Goal: Task Accomplishment & Management: Manage account settings

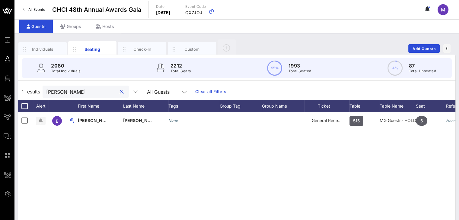
click at [120, 90] on button "clear icon" at bounding box center [122, 92] width 4 height 6
click at [54, 49] on div "Individuals" at bounding box center [42, 49] width 27 height 6
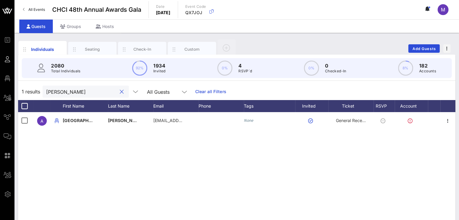
drag, startPoint x: 100, startPoint y: 91, endPoint x: 41, endPoint y: 93, distance: 58.5
click at [41, 93] on div "1 results [PERSON_NAME] All Guests Clear all Filters" at bounding box center [236, 91] width 437 height 17
click at [87, 46] on div "Seating" at bounding box center [92, 49] width 48 height 15
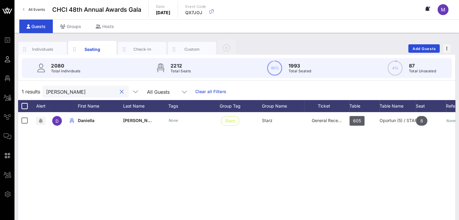
drag, startPoint x: 89, startPoint y: 91, endPoint x: 39, endPoint y: 92, distance: 49.8
click at [37, 90] on div "1 results [PERSON_NAME] All Guests Clear all Filters" at bounding box center [236, 91] width 437 height 17
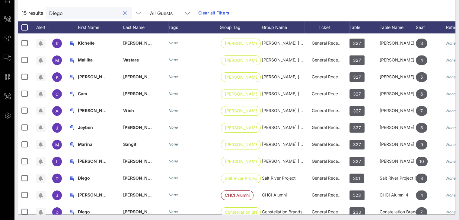
scroll to position [77, 0]
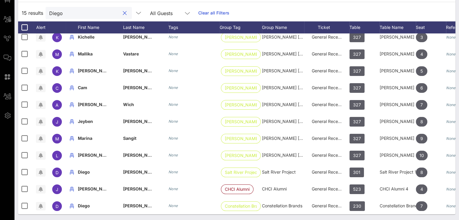
drag, startPoint x: 96, startPoint y: 16, endPoint x: 33, endPoint y: 17, distance: 63.0
click at [33, 17] on div "15 results [PERSON_NAME] All Guests Clear all Filters" at bounding box center [236, 13] width 437 height 17
paste input "[EMAIL_ADDRESS][DOMAIN_NAME]"
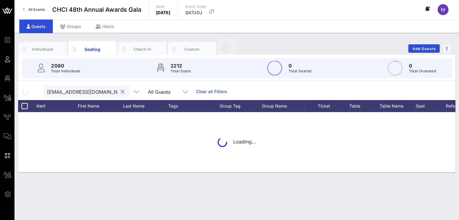
scroll to position [0, 13]
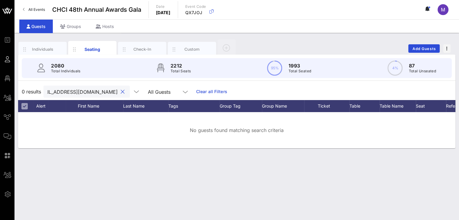
type input "[EMAIL_ADDRESS][DOMAIN_NAME]"
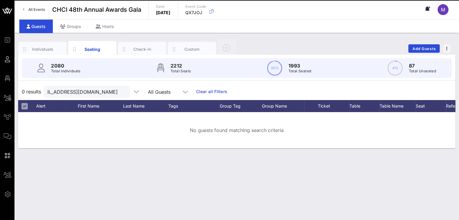
scroll to position [0, 0]
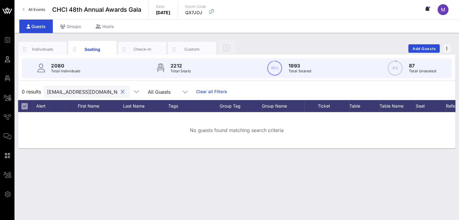
click at [196, 92] on link "Clear all Filters" at bounding box center [211, 91] width 31 height 7
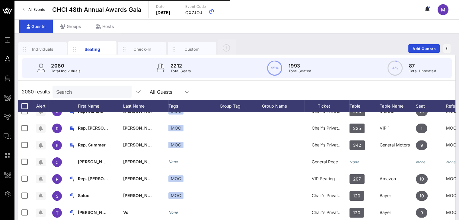
click at [106, 92] on input "Search" at bounding box center [91, 92] width 71 height 8
paste input "[PERSON_NAME]"
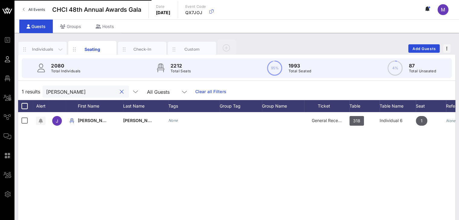
type input "[PERSON_NAME]"
click at [52, 46] on div "Individuals" at bounding box center [42, 49] width 27 height 6
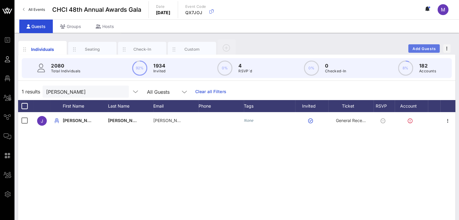
click at [425, 49] on span "Add Guests" at bounding box center [424, 48] width 24 height 5
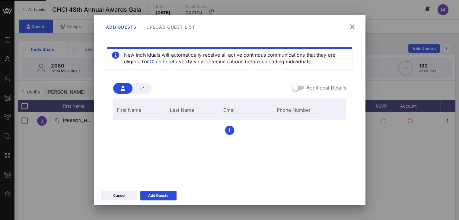
click at [186, 104] on div "Last Name" at bounding box center [192, 109] width 53 height 16
click at [185, 108] on div "Last Name" at bounding box center [193, 110] width 46 height 8
paste input "[PERSON_NAME]"
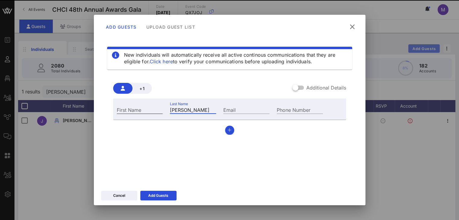
type input "[PERSON_NAME]"
click at [152, 108] on input "First Name" at bounding box center [140, 110] width 46 height 8
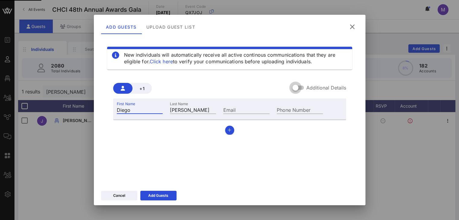
type input "Diego"
click at [296, 88] on div at bounding box center [295, 88] width 10 height 10
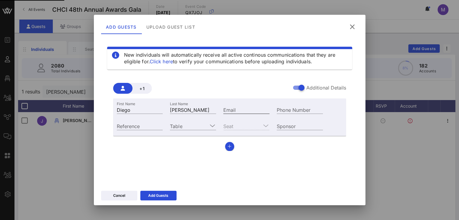
click at [239, 109] on input "Email" at bounding box center [246, 110] width 46 height 8
paste input "[EMAIL_ADDRESS][DOMAIN_NAME]"
type input "[EMAIL_ADDRESS][DOMAIN_NAME]"
click at [151, 124] on input "Reference" at bounding box center [140, 126] width 46 height 8
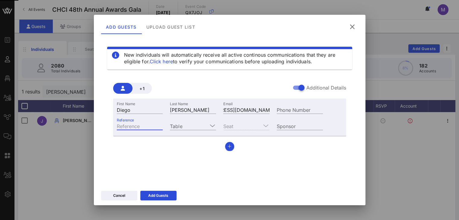
paste input "Rep. [PERSON_NAME]"
type input "Rep. [PERSON_NAME] staff assitant"
click at [210, 123] on icon at bounding box center [212, 125] width 5 height 7
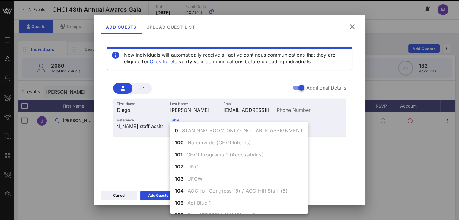
scroll to position [0, 0]
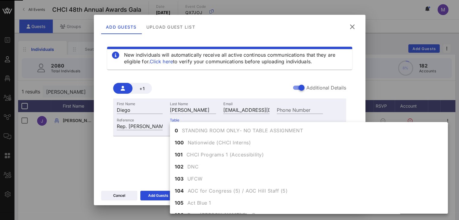
click at [200, 117] on div "Table 423" at bounding box center [192, 125] width 53 height 16
click at [197, 120] on div "Table 423" at bounding box center [192, 125] width 53 height 16
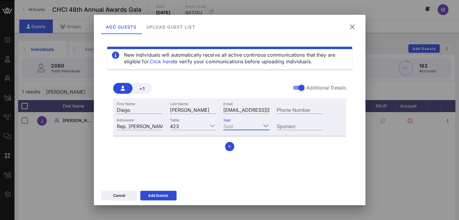
click at [238, 125] on input "Seat" at bounding box center [242, 126] width 38 height 8
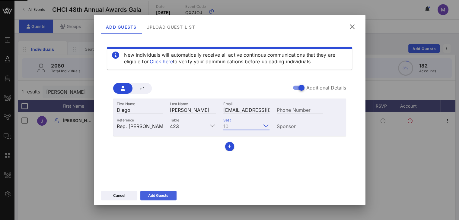
click at [160, 196] on icon at bounding box center [158, 196] width 4 height 4
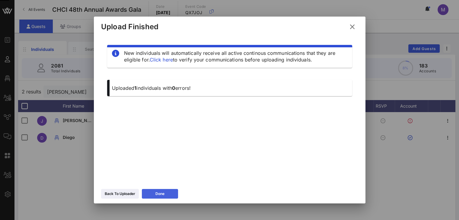
click at [161, 191] on div "Done" at bounding box center [159, 194] width 9 height 6
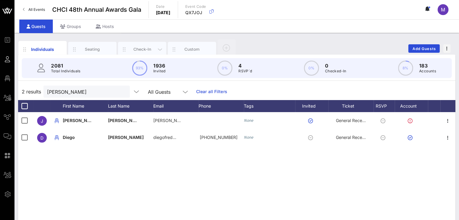
click at [90, 49] on div "Seating" at bounding box center [92, 49] width 27 height 6
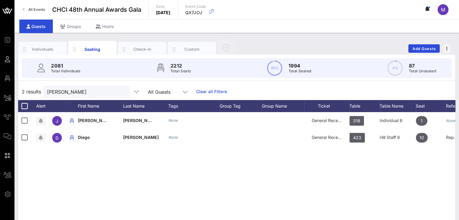
click at [46, 92] on div "[PERSON_NAME]" at bounding box center [86, 92] width 86 height 12
type input "[PERSON_NAME]"
click at [409, 49] on button "Add Guests" at bounding box center [423, 48] width 31 height 8
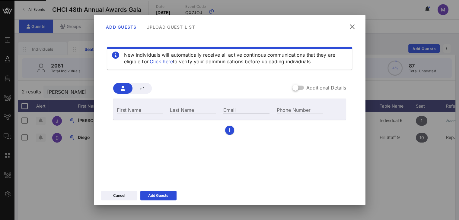
click at [233, 108] on div "Email" at bounding box center [246, 110] width 46 height 8
paste input "[EMAIL_ADDRESS][DOMAIN_NAME]"
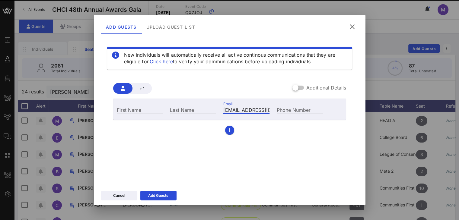
scroll to position [0, 10]
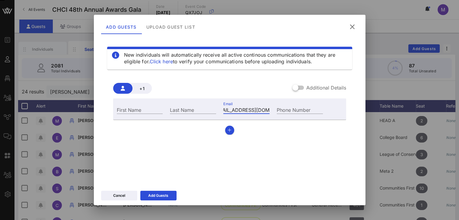
type input "[EMAIL_ADDRESS][DOMAIN_NAME]"
click at [156, 109] on input "First Name" at bounding box center [140, 110] width 46 height 8
type input "[PERSON_NAME]"
click at [181, 109] on div "Last Name" at bounding box center [193, 110] width 46 height 8
type input "[PERSON_NAME]"
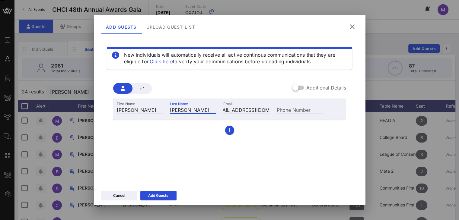
click at [294, 86] on div at bounding box center [295, 88] width 10 height 10
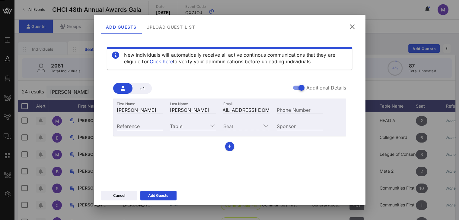
click at [142, 125] on input "Reference" at bounding box center [140, 126] width 46 height 8
paste input "Senator [PERSON_NAME]"
type input "Senator [PERSON_NAME]"
click at [199, 126] on input "Table" at bounding box center [189, 126] width 38 height 8
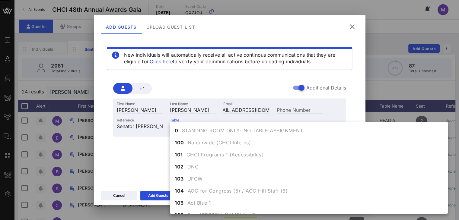
click at [199, 119] on div "Table 421" at bounding box center [192, 125] width 53 height 16
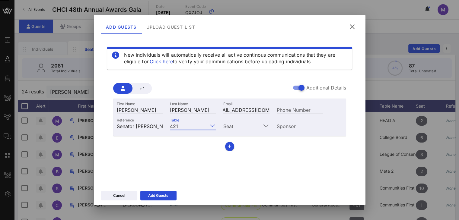
click at [261, 125] on input "Seat" at bounding box center [242, 126] width 38 height 8
click at [260, 128] on div "1 2 3 4 5 6 7 8 9 10" at bounding box center [246, 184] width 46 height 125
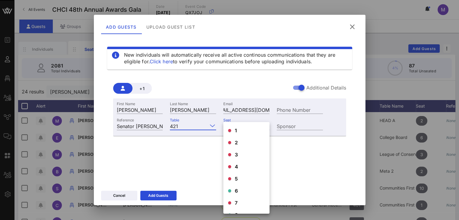
click at [232, 191] on div "6" at bounding box center [246, 191] width 46 height 12
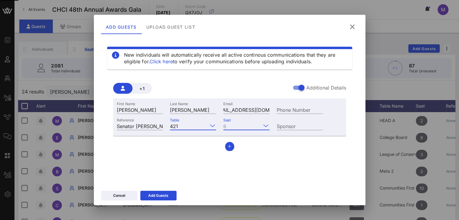
click at [284, 171] on div "New individuals will automatically receive all active continous communications …" at bounding box center [229, 109] width 257 height 145
click at [173, 194] on button "Add Guests" at bounding box center [158, 196] width 36 height 10
click at [172, 194] on button "Add Guests" at bounding box center [158, 196] width 36 height 10
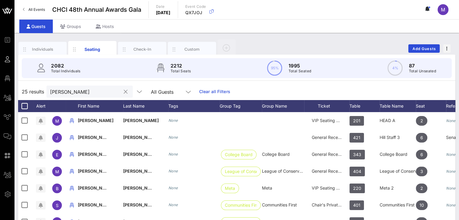
click at [87, 92] on input "[PERSON_NAME]" at bounding box center [85, 92] width 71 height 8
drag, startPoint x: 81, startPoint y: 89, endPoint x: 78, endPoint y: 86, distance: 4.5
click at [77, 86] on div "[PERSON_NAME]" at bounding box center [85, 92] width 71 height 12
type input "D"
type input "[PERSON_NAME]"
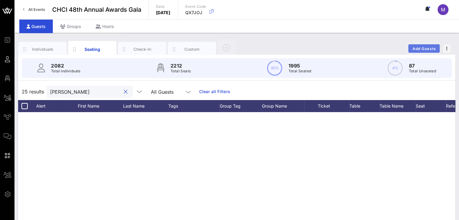
click at [424, 46] on span "Add Guests" at bounding box center [424, 48] width 24 height 5
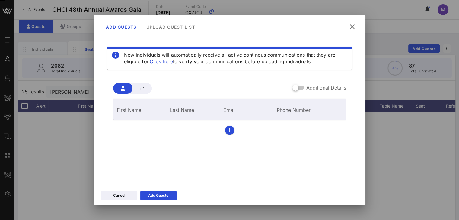
click at [138, 109] on div "First Name" at bounding box center [140, 110] width 46 height 8
type input "[PERSON_NAME]"
click at [248, 135] on div "+1 Additional Details First Name [PERSON_NAME] Last Name Email Phone Number" at bounding box center [229, 106] width 245 height 66
click at [192, 111] on div "Last Name" at bounding box center [193, 110] width 46 height 8
type input "[PERSON_NAME]"
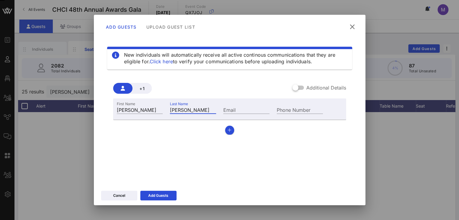
click at [299, 137] on div "+1 Additional Details First Name [PERSON_NAME] Last Name [PERSON_NAME] Email Ph…" at bounding box center [229, 106] width 245 height 66
click at [250, 109] on input "Email" at bounding box center [246, 110] width 46 height 8
paste input "[EMAIL_ADDRESS][DOMAIN_NAME]"
type input "[EMAIL_ADDRESS][DOMAIN_NAME]"
click at [296, 85] on div at bounding box center [295, 88] width 10 height 10
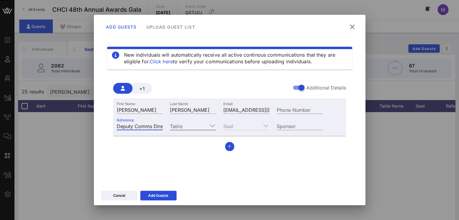
type input "Deputy Comms Director Senator [PERSON_NAME]"
click at [187, 127] on input "Table" at bounding box center [189, 126] width 38 height 8
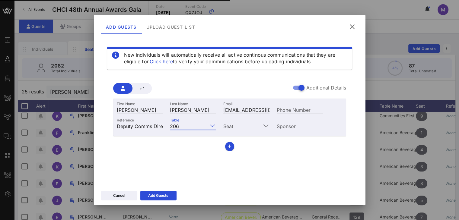
click at [260, 126] on input "Seat" at bounding box center [242, 126] width 38 height 8
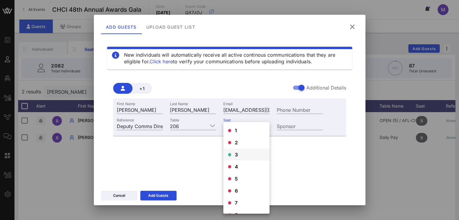
click at [232, 149] on div "3" at bounding box center [246, 155] width 46 height 12
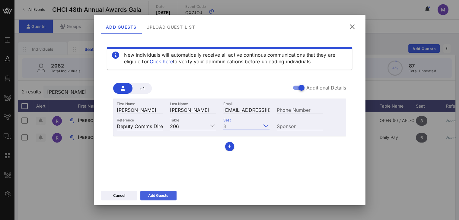
click at [159, 193] on div "Add Guests" at bounding box center [158, 196] width 20 height 6
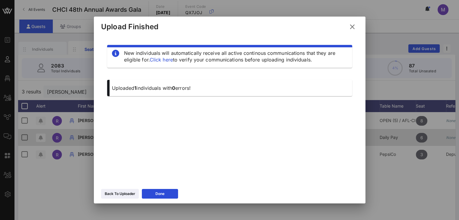
drag, startPoint x: 158, startPoint y: 193, endPoint x: 350, endPoint y: 141, distance: 199.0
click at [158, 190] on button "Done" at bounding box center [160, 194] width 36 height 10
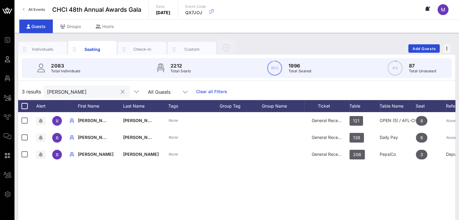
click at [81, 91] on input "[PERSON_NAME]" at bounding box center [82, 92] width 71 height 8
click at [37, 87] on div "3 results [PERSON_NAME] All Guests Clear all Filters" at bounding box center [236, 91] width 437 height 17
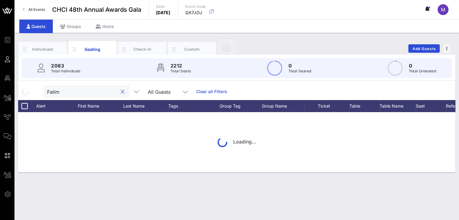
type input "Fatima"
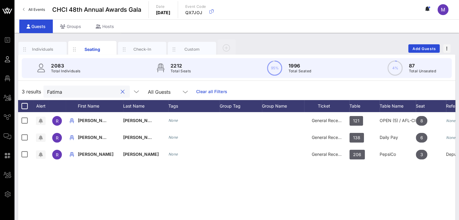
click at [121, 93] on button "clear icon" at bounding box center [123, 92] width 4 height 6
click at [91, 91] on input "text" at bounding box center [82, 92] width 71 height 8
type input "fatima"
click at [424, 49] on span "Add Guests" at bounding box center [424, 48] width 24 height 5
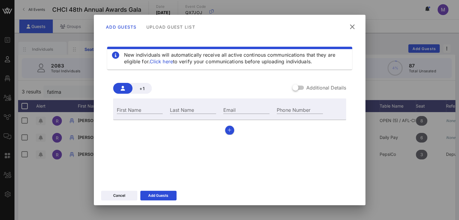
click at [147, 104] on div "First Name" at bounding box center [139, 109] width 53 height 16
click at [142, 109] on input "First Name" at bounding box center [140, 110] width 46 height 8
type input "Fatima"
click at [249, 111] on input "Email" at bounding box center [246, 110] width 46 height 8
paste input "[EMAIL_ADDRESS][PERSON_NAME][DOMAIN_NAME]"
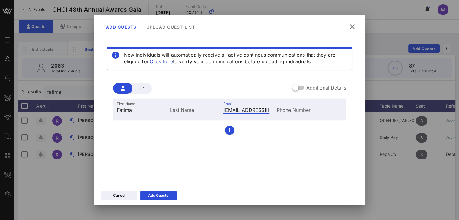
type input "[EMAIL_ADDRESS][PERSON_NAME][DOMAIN_NAME]"
click at [172, 110] on div "Last Name" at bounding box center [193, 110] width 46 height 8
type input "[PERSON_NAME]"
click at [296, 90] on div at bounding box center [295, 88] width 10 height 10
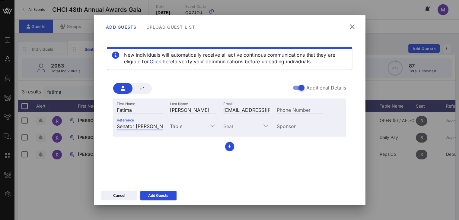
type input "Senator [PERSON_NAME]"
click at [198, 126] on input "Table" at bounding box center [189, 126] width 38 height 8
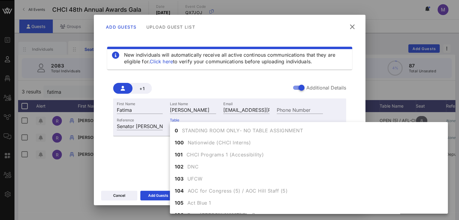
scroll to position [1747, 0]
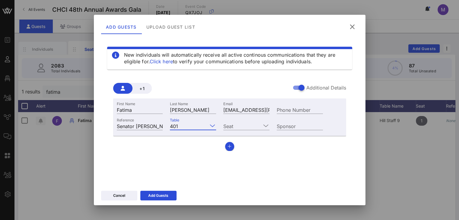
drag, startPoint x: 186, startPoint y: 125, endPoint x: 188, endPoint y: 130, distance: 5.6
click at [186, 123] on input "Table" at bounding box center [193, 126] width 27 height 8
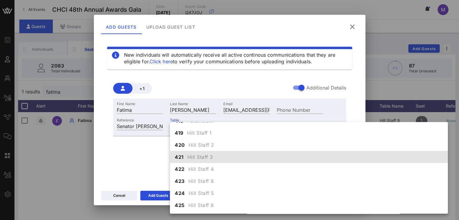
click at [198, 161] on span "Hill Staff 3" at bounding box center [200, 156] width 26 height 7
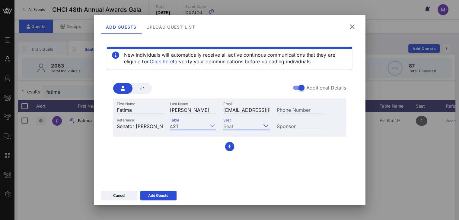
click at [250, 125] on input "Seat" at bounding box center [242, 126] width 38 height 8
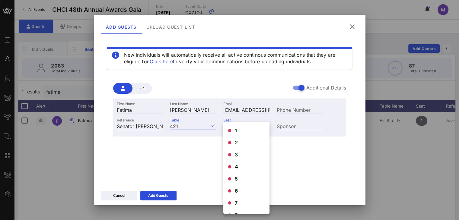
click at [257, 127] on div "1 2 3 4 5 6 7 8 9 10" at bounding box center [246, 184] width 46 height 125
click at [229, 209] on div "8" at bounding box center [246, 215] width 46 height 12
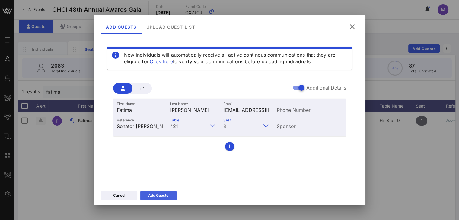
click at [164, 197] on div "Add Guests" at bounding box center [158, 196] width 20 height 6
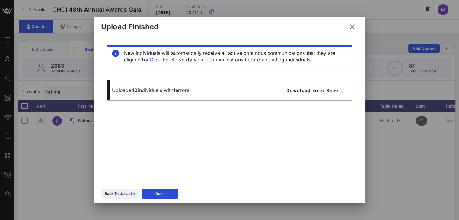
click at [173, 193] on button "Done" at bounding box center [160, 194] width 36 height 10
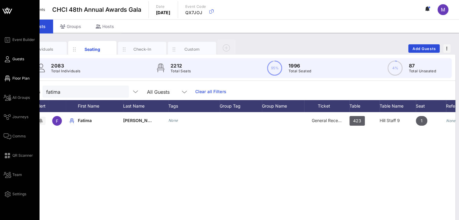
click at [17, 77] on span "Floor Plan" at bounding box center [20, 78] width 17 height 5
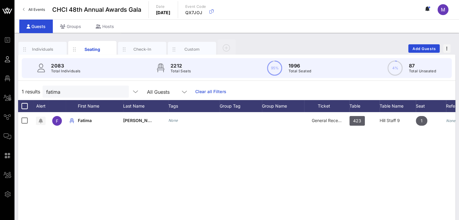
click at [206, 92] on link "Clear all Filters" at bounding box center [210, 91] width 31 height 7
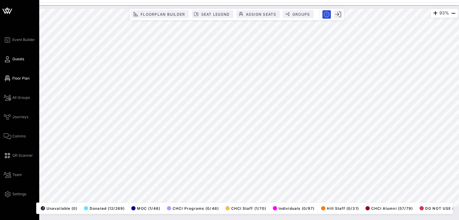
click at [12, 59] on link "Guests" at bounding box center [14, 58] width 21 height 7
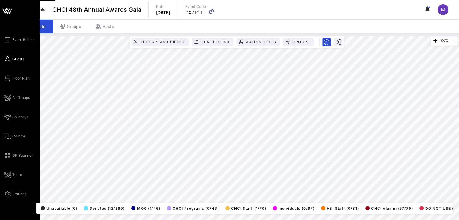
scroll to position [0, 68]
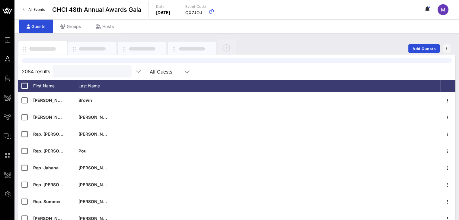
click at [80, 70] on input "text" at bounding box center [91, 72] width 71 height 8
click at [7, 60] on icon at bounding box center [8, 59] width 8 height 1
click at [69, 72] on input "Search" at bounding box center [91, 72] width 71 height 8
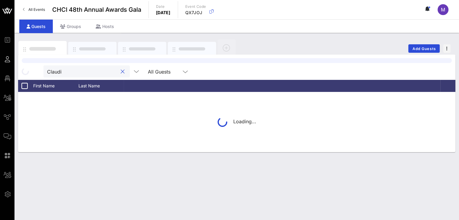
type input "[PERSON_NAME]"
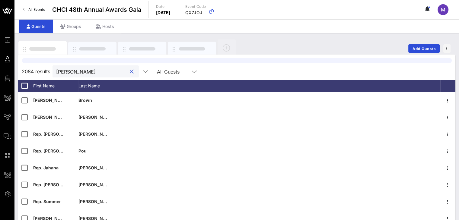
click at [130, 70] on button "clear icon" at bounding box center [132, 72] width 4 height 6
click at [100, 70] on input "text" at bounding box center [91, 72] width 71 height 8
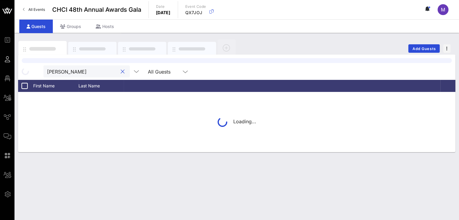
type input "[PERSON_NAME]"
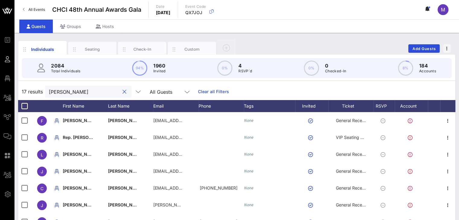
click at [122, 91] on button "clear icon" at bounding box center [124, 92] width 4 height 6
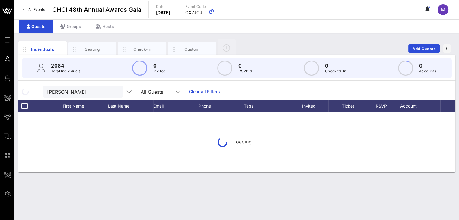
click at [81, 88] on input "[PERSON_NAME]" at bounding box center [82, 92] width 71 height 8
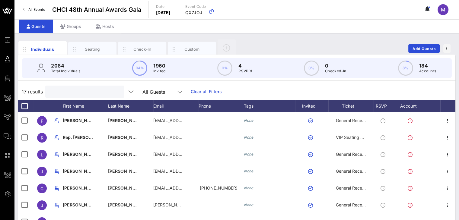
click at [74, 91] on input "text" at bounding box center [84, 92] width 71 height 8
click at [68, 91] on input "text" at bounding box center [84, 92] width 71 height 8
click at [60, 90] on input "text" at bounding box center [84, 92] width 71 height 8
click at [95, 92] on input "text" at bounding box center [84, 92] width 71 height 8
click at [88, 91] on input "text" at bounding box center [84, 92] width 71 height 8
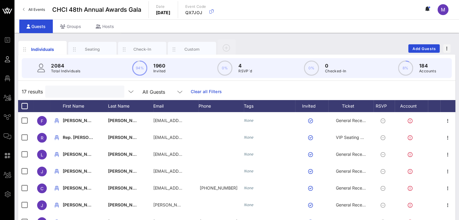
click at [88, 91] on input "text" at bounding box center [84, 92] width 71 height 8
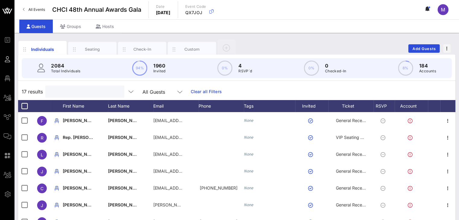
click at [88, 91] on input "text" at bounding box center [84, 92] width 71 height 8
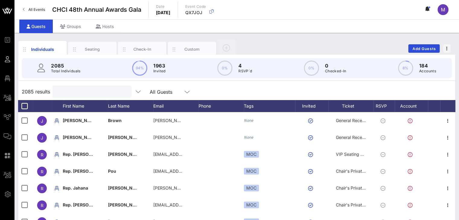
click at [75, 94] on input "text" at bounding box center [91, 92] width 71 height 8
click at [77, 89] on input "text" at bounding box center [91, 92] width 71 height 8
click at [72, 93] on input "text" at bounding box center [91, 92] width 71 height 8
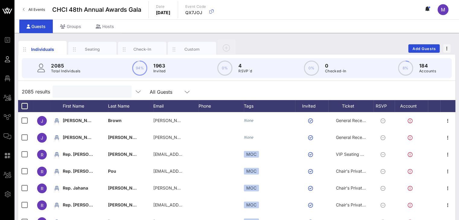
click at [71, 93] on input "text" at bounding box center [91, 92] width 71 height 8
click at [68, 99] on div "2085 results All Guests" at bounding box center [236, 91] width 437 height 17
click at [77, 92] on input "text" at bounding box center [91, 92] width 71 height 8
click at [76, 92] on input "text" at bounding box center [91, 92] width 71 height 8
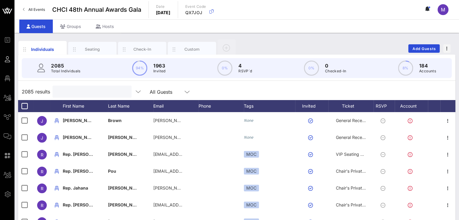
click at [76, 92] on input "text" at bounding box center [91, 92] width 71 height 8
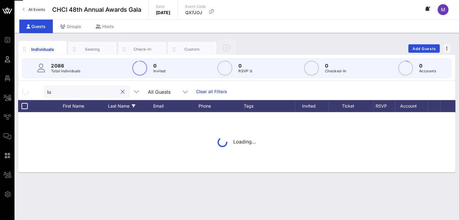
type input "l"
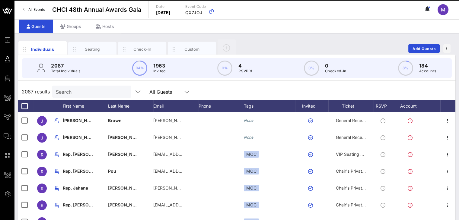
click at [88, 90] on input "Search" at bounding box center [91, 92] width 71 height 8
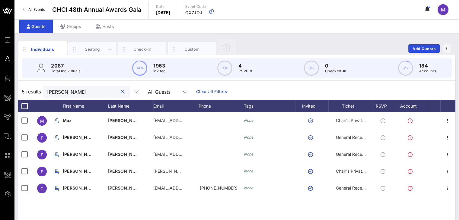
type input "[PERSON_NAME]"
click at [90, 46] on div "Seating" at bounding box center [92, 49] width 27 height 6
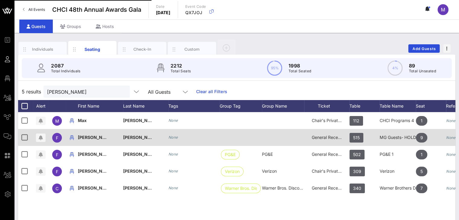
click at [49, 48] on div "Individuals" at bounding box center [42, 49] width 27 height 6
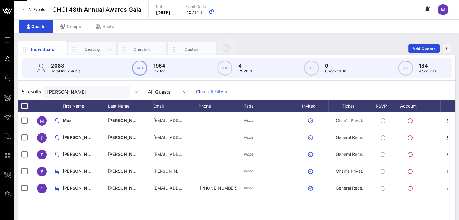
click at [99, 47] on div "Seating" at bounding box center [92, 49] width 27 height 6
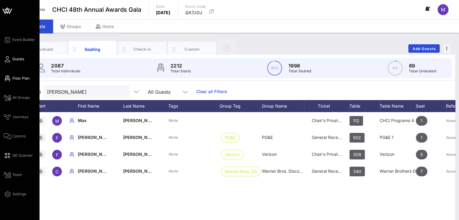
click at [18, 78] on span "Floor Plan" at bounding box center [20, 78] width 17 height 5
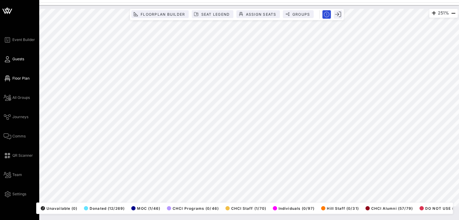
click at [7, 59] on icon at bounding box center [8, 59] width 8 height 1
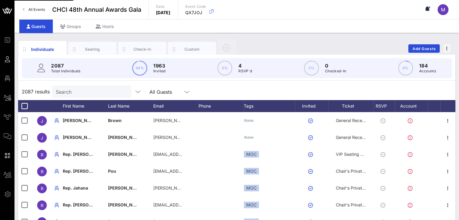
click at [86, 72] on div "2087 Total Individuals 94% 1963 Invited 0% 4 RSVP`d 0% 0 Checked-In 8% 184 Acco…" at bounding box center [237, 68] width 430 height 20
click at [88, 70] on div "2087 Total Individuals 94% 1963 Invited 0% 4 RSVP`d 0% 0 Checked-In 8% 184 Acco…" at bounding box center [237, 68] width 430 height 20
click at [83, 90] on input "Search" at bounding box center [91, 92] width 71 height 8
drag, startPoint x: 106, startPoint y: 78, endPoint x: 122, endPoint y: 79, distance: 16.0
click at [106, 88] on input "[PERSON_NAME]" at bounding box center [91, 92] width 71 height 8
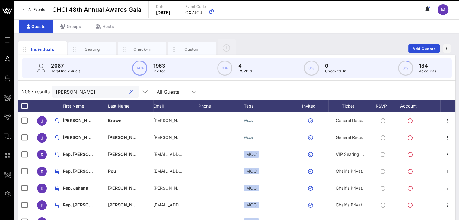
scroll to position [11, 0]
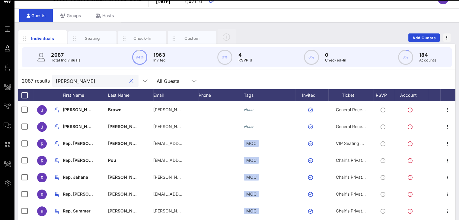
type input "[PERSON_NAME]"
click at [125, 79] on div "[PERSON_NAME] All Guests" at bounding box center [126, 81] width 149 height 12
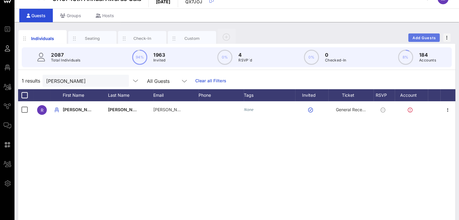
click at [420, 36] on span "Add Guests" at bounding box center [424, 38] width 24 height 5
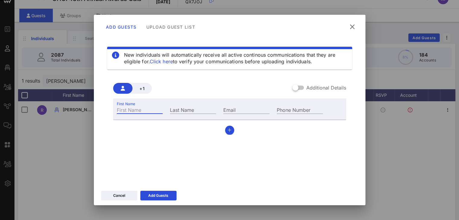
click at [142, 111] on input "First Name" at bounding box center [140, 110] width 46 height 8
type input "[PERSON_NAME]"
click at [183, 110] on div "Last Name" at bounding box center [193, 110] width 46 height 8
type input "[PERSON_NAME]"
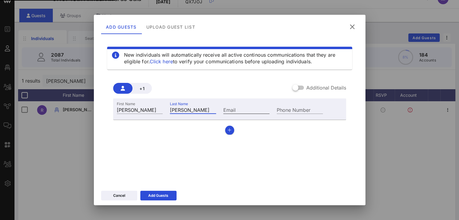
click at [236, 111] on input "Email" at bounding box center [246, 110] width 46 height 8
paste input "[EMAIL_ADDRESS][DOMAIN_NAME]"
type input "[EMAIL_ADDRESS][DOMAIN_NAME]"
click at [295, 86] on div at bounding box center [295, 88] width 10 height 10
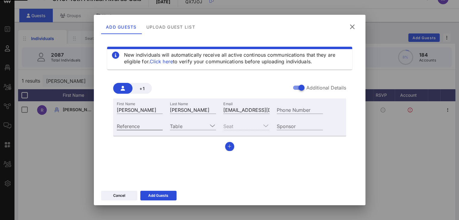
click at [144, 126] on input "Reference" at bounding box center [140, 126] width 46 height 8
paste input "Staff Director, Homeland Security on Transport."
type input "Staff Director, Homeland Security on Transport."
click at [206, 123] on input "Table" at bounding box center [189, 126] width 38 height 8
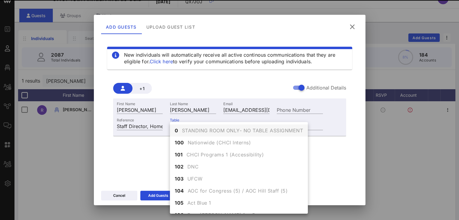
scroll to position [0, 0]
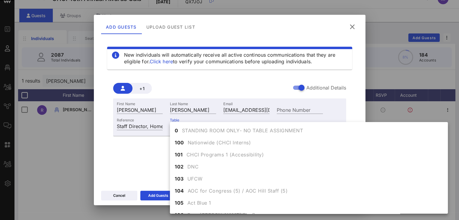
click at [197, 118] on div "Table 423" at bounding box center [192, 125] width 53 height 16
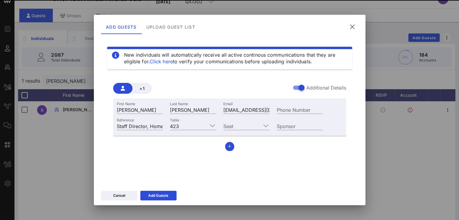
click at [188, 165] on div "New individuals will automatically receive all active continous communications …" at bounding box center [229, 109] width 257 height 145
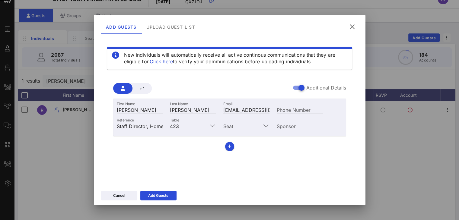
drag, startPoint x: 245, startPoint y: 126, endPoint x: 263, endPoint y: 126, distance: 18.4
click at [245, 126] on input "Seat" at bounding box center [242, 126] width 38 height 8
click at [257, 125] on div "1" at bounding box center [246, 131] width 46 height 12
click at [242, 122] on input "Seat" at bounding box center [244, 126] width 33 height 8
click at [260, 124] on div "1 2 3 4 5 6 7 8 9 10" at bounding box center [246, 184] width 46 height 125
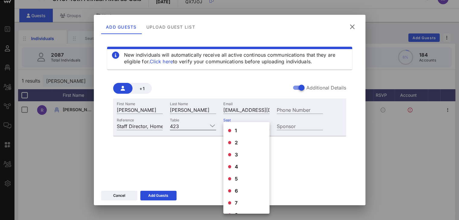
click at [206, 123] on input "Table" at bounding box center [194, 126] width 26 height 8
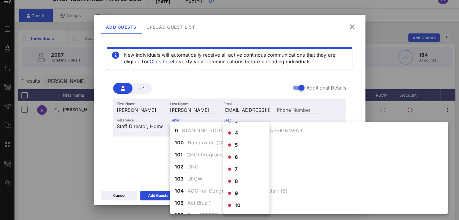
click at [352, 112] on div "New individuals will automatically receive all active continous communications …" at bounding box center [229, 109] width 257 height 145
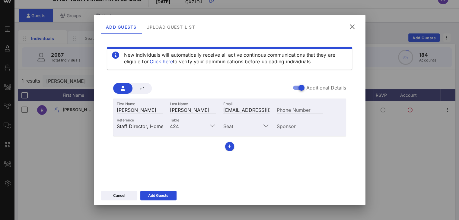
scroll to position [0, 0]
drag, startPoint x: 424, startPoint y: 131, endPoint x: 426, endPoint y: 136, distance: 5.4
click at [426, 136] on div at bounding box center [229, 110] width 459 height 220
click at [267, 123] on icon at bounding box center [265, 125] width 5 height 7
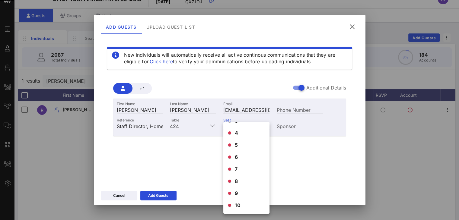
click at [192, 125] on input "Table" at bounding box center [194, 126] width 26 height 8
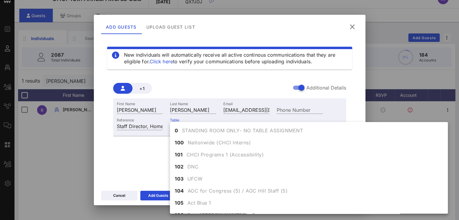
click at [447, 162] on div at bounding box center [229, 110] width 459 height 220
click at [446, 162] on div at bounding box center [229, 110] width 459 height 220
click at [328, 20] on div "Add Guests Upload Guest List" at bounding box center [223, 27] width 245 height 14
click at [151, 160] on div "New individuals will automatically receive all active continous communications …" at bounding box center [229, 109] width 257 height 145
click at [152, 160] on div "New individuals will automatically receive all active continous communications …" at bounding box center [229, 109] width 257 height 145
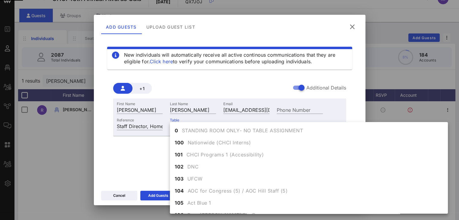
click at [152, 160] on div "New individuals will automatically receive all active continous communications …" at bounding box center [229, 109] width 257 height 145
drag, startPoint x: 152, startPoint y: 160, endPoint x: 149, endPoint y: 159, distance: 3.1
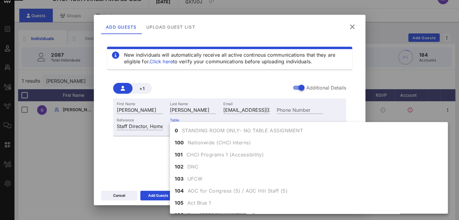
click at [152, 158] on div "New individuals will automatically receive all active continous communications …" at bounding box center [229, 109] width 257 height 145
click at [149, 159] on div "New individuals will automatically receive all active continous communications …" at bounding box center [229, 109] width 257 height 145
click at [301, 118] on div "Sponsor" at bounding box center [299, 125] width 53 height 16
click at [451, 160] on div at bounding box center [229, 110] width 459 height 220
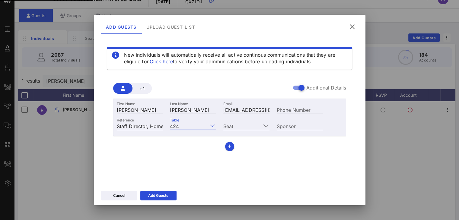
drag, startPoint x: 164, startPoint y: 124, endPoint x: 191, endPoint y: 125, distance: 27.2
click at [170, 124] on div "424" at bounding box center [189, 126] width 38 height 8
click at [166, 194] on div "Add Guests" at bounding box center [158, 196] width 20 height 6
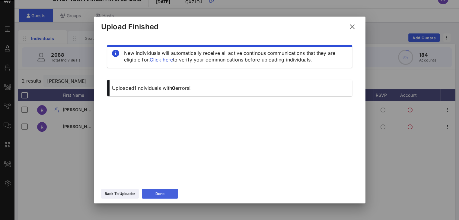
click at [166, 194] on button "Done" at bounding box center [160, 194] width 36 height 10
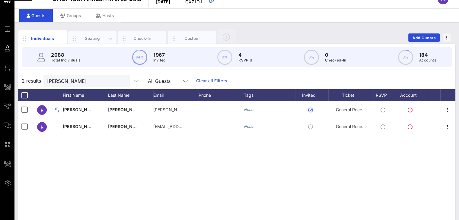
click at [96, 36] on div "Seating" at bounding box center [92, 39] width 27 height 6
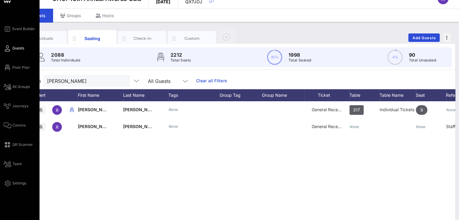
click at [15, 50] on span "Guests" at bounding box center [18, 48] width 12 height 5
click at [15, 47] on span "Guests" at bounding box center [18, 48] width 12 height 5
click at [23, 69] on span "Floor Plan" at bounding box center [20, 67] width 17 height 5
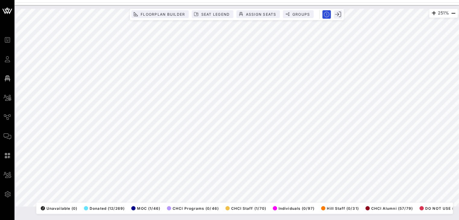
click at [237, 199] on div "251% Floorplan Builder Seat Legend Assign Seats Groups Exit All Reserved Shared…" at bounding box center [237, 108] width 442 height 198
click at [452, 11] on icon "button" at bounding box center [452, 13] width 7 height 7
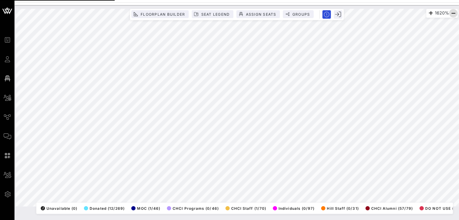
click at [452, 12] on icon "button" at bounding box center [452, 13] width 7 height 7
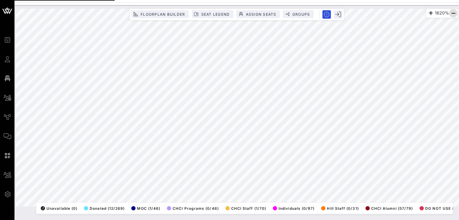
click at [452, 12] on icon "button" at bounding box center [452, 13] width 7 height 7
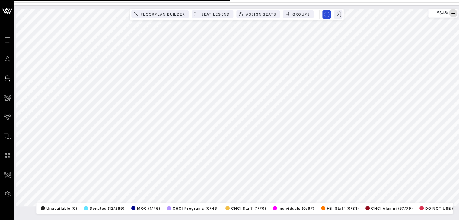
click at [452, 12] on icon "button" at bounding box center [452, 13] width 7 height 7
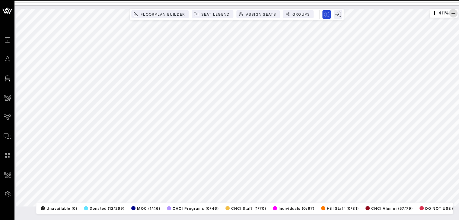
click at [452, 12] on icon "button" at bounding box center [452, 13] width 7 height 7
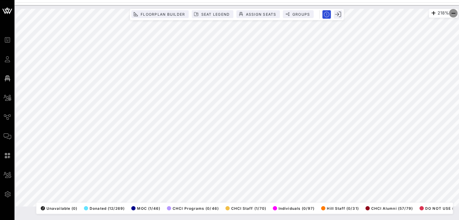
click at [452, 12] on icon "button" at bounding box center [452, 13] width 7 height 7
click at [451, 12] on icon "button" at bounding box center [452, 13] width 7 height 7
click at [451, 13] on icon "button" at bounding box center [452, 13] width 7 height 7
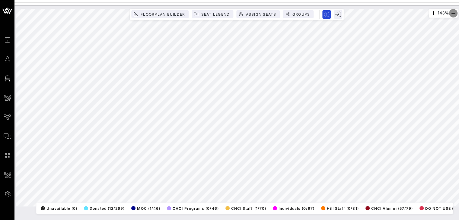
click at [451, 13] on icon "button" at bounding box center [452, 13] width 7 height 7
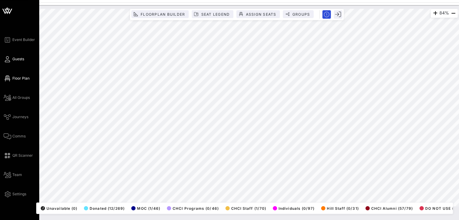
click at [21, 60] on span "Guests" at bounding box center [18, 58] width 12 height 5
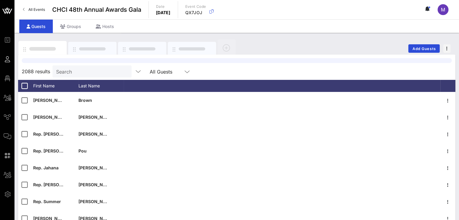
click at [79, 71] on input "Search" at bounding box center [91, 72] width 71 height 8
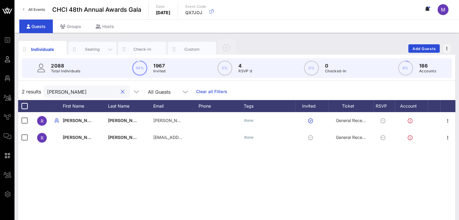
type input "[PERSON_NAME]"
drag, startPoint x: 94, startPoint y: 51, endPoint x: 264, endPoint y: 97, distance: 175.6
click at [94, 51] on div "Seating" at bounding box center [92, 49] width 27 height 6
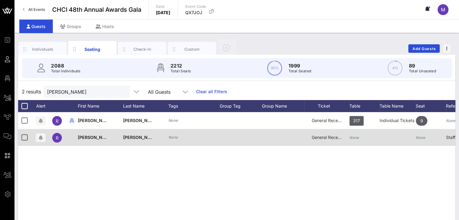
click at [353, 137] on icon "None" at bounding box center [354, 137] width 10 height 5
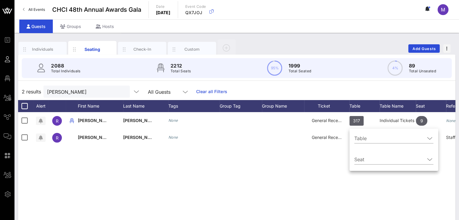
click at [361, 138] on input "Table" at bounding box center [389, 139] width 71 height 10
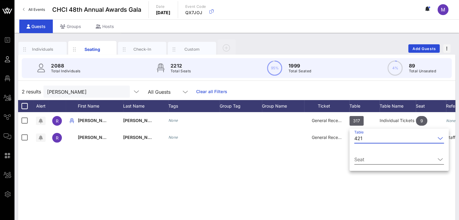
click at [369, 155] on input "Seat" at bounding box center [394, 160] width 81 height 10
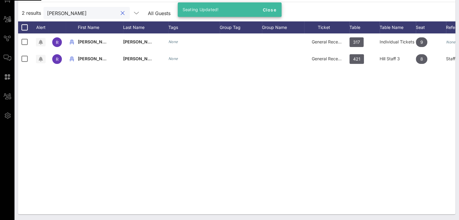
drag, startPoint x: 71, startPoint y: 13, endPoint x: 43, endPoint y: 11, distance: 28.1
click at [43, 11] on div "2 results [PERSON_NAME] All Guests Clear all Filters" at bounding box center [236, 13] width 437 height 17
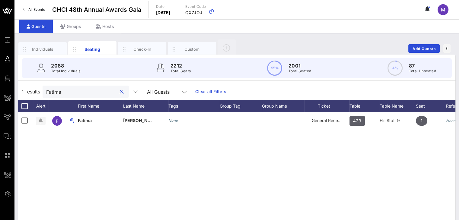
type input "Fatima"
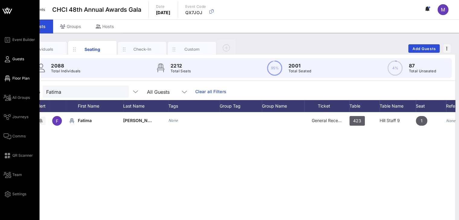
click at [24, 77] on span "Floor Plan" at bounding box center [20, 78] width 17 height 5
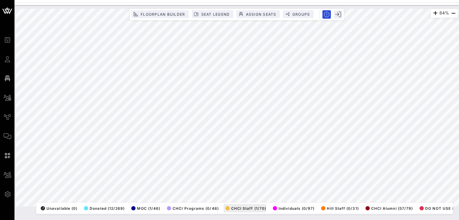
click at [239, 218] on div "84% Floorplan Builder Seat Legend Assign Seats Groups Exit All Reserved Shared …" at bounding box center [236, 112] width 444 height 215
click at [218, 220] on html "Event Builder Guests Floor Plan All Groups Journeys Comms QR Scanner Team Setti…" at bounding box center [229, 110] width 459 height 220
click at [458, 220] on html "Event Builder Guests Floor Plan All Groups Journeys Comms QR Scanner Team Setti…" at bounding box center [229, 110] width 459 height 220
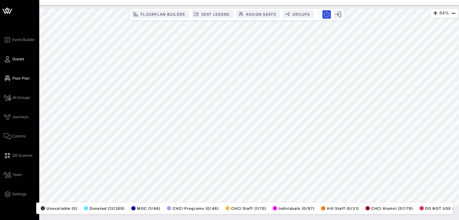
click at [9, 59] on icon at bounding box center [8, 59] width 8 height 1
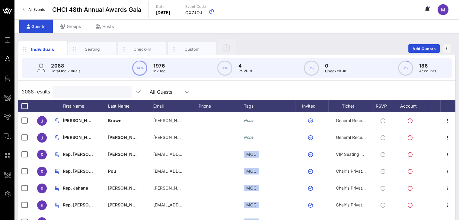
click at [79, 92] on input "text" at bounding box center [91, 92] width 71 height 8
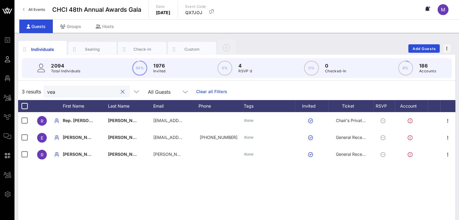
drag, startPoint x: 60, startPoint y: 91, endPoint x: 45, endPoint y: 89, distance: 14.6
click at [45, 89] on div "vea" at bounding box center [86, 92] width 86 height 12
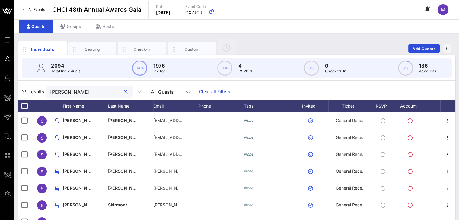
type input "[PERSON_NAME]"
click at [124, 93] on button "clear icon" at bounding box center [126, 92] width 4 height 6
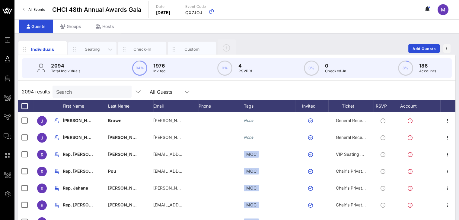
click at [96, 46] on div "Seating" at bounding box center [92, 49] width 27 height 6
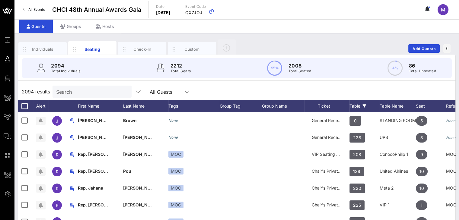
click at [356, 106] on div "Table" at bounding box center [364, 106] width 30 height 12
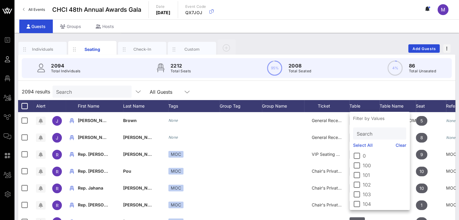
click at [362, 134] on input "Search" at bounding box center [378, 134] width 45 height 8
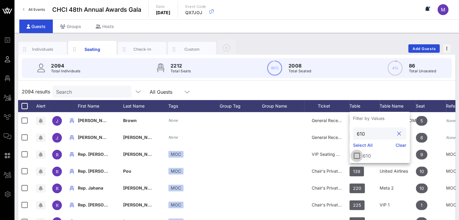
type input "610"
click at [357, 154] on div at bounding box center [356, 156] width 10 height 10
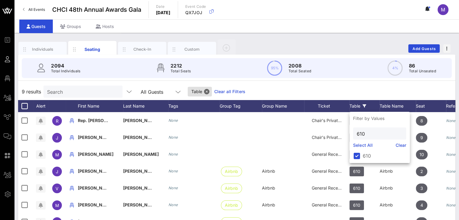
click at [272, 90] on div "9 results Search All Guests Table Clear all Filters" at bounding box center [236, 91] width 437 height 17
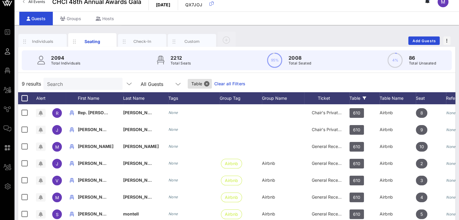
scroll to position [8, 0]
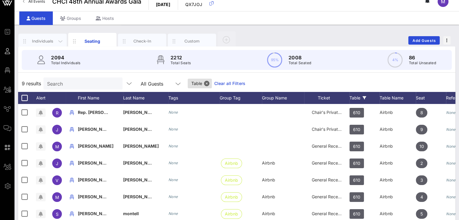
click at [50, 40] on div "Individuals" at bounding box center [42, 41] width 27 height 6
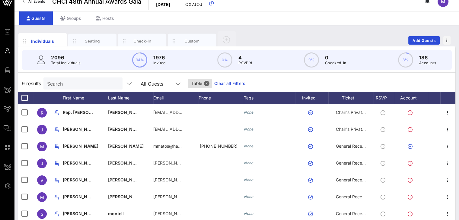
click at [302, 84] on div "9 results Search All Guests Table Clear all Filters" at bounding box center [236, 83] width 437 height 17
